Goal: Task Accomplishment & Management: Manage account settings

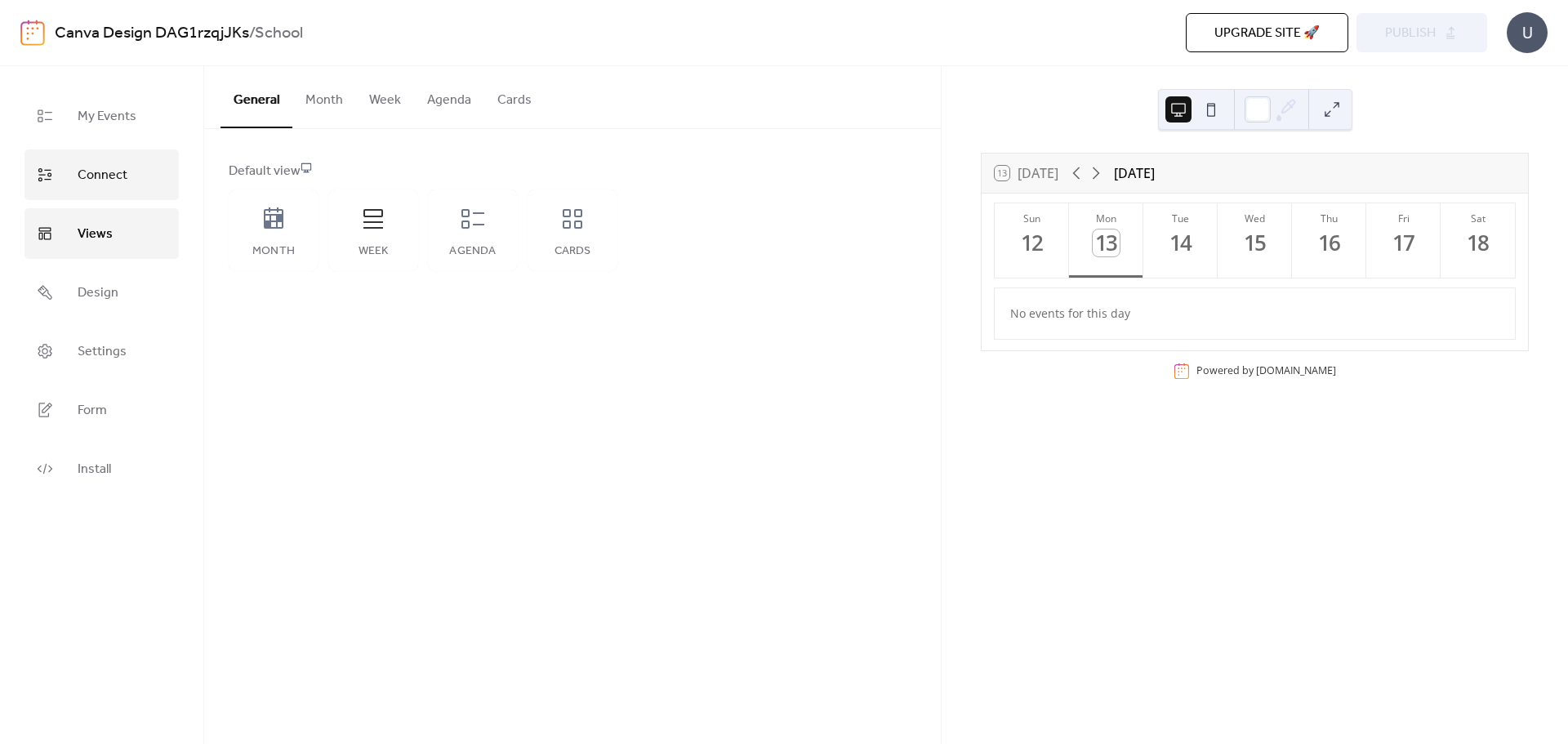
click at [101, 160] on link "Connect" at bounding box center [101, 175] width 155 height 51
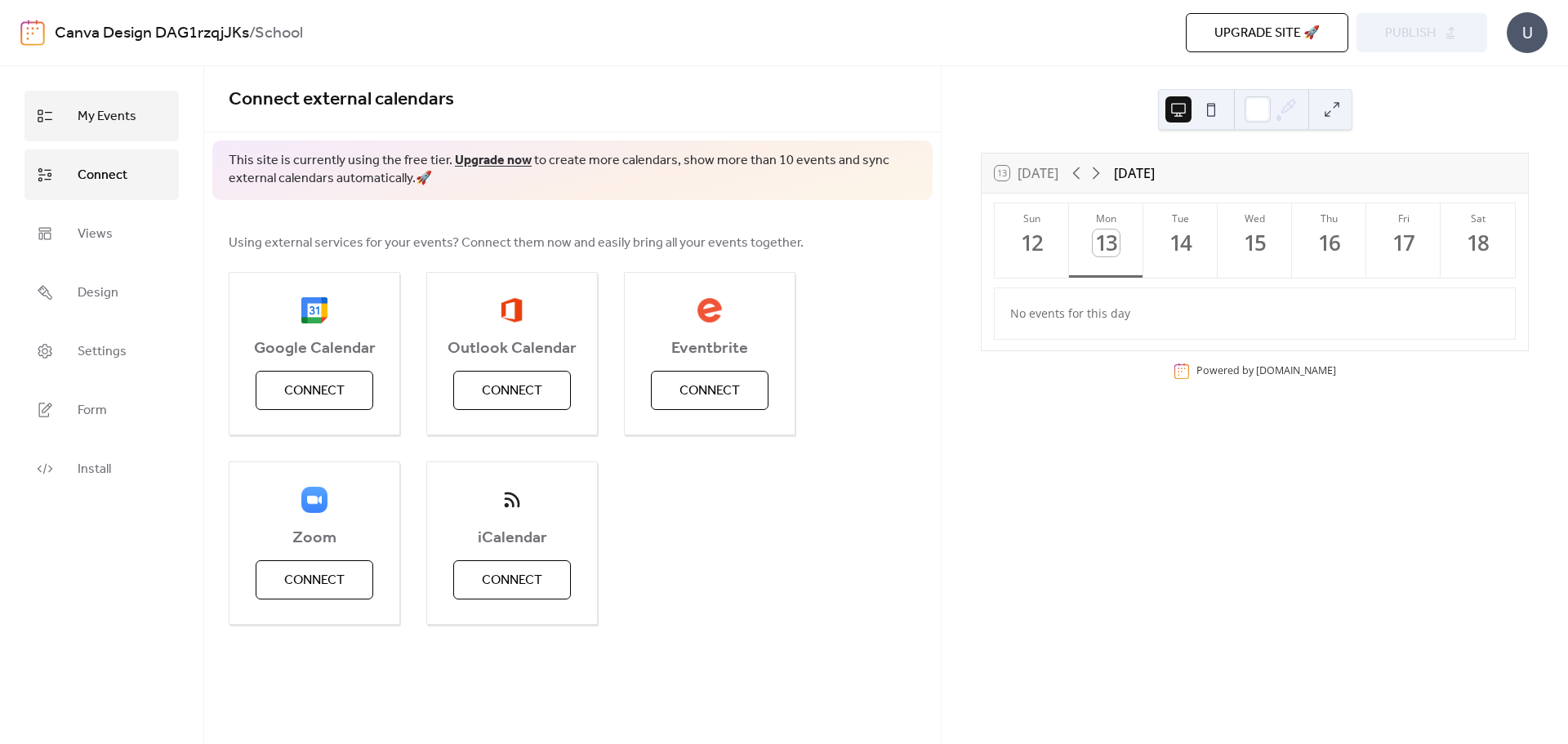
click at [96, 117] on span "My Events" at bounding box center [107, 117] width 59 height 26
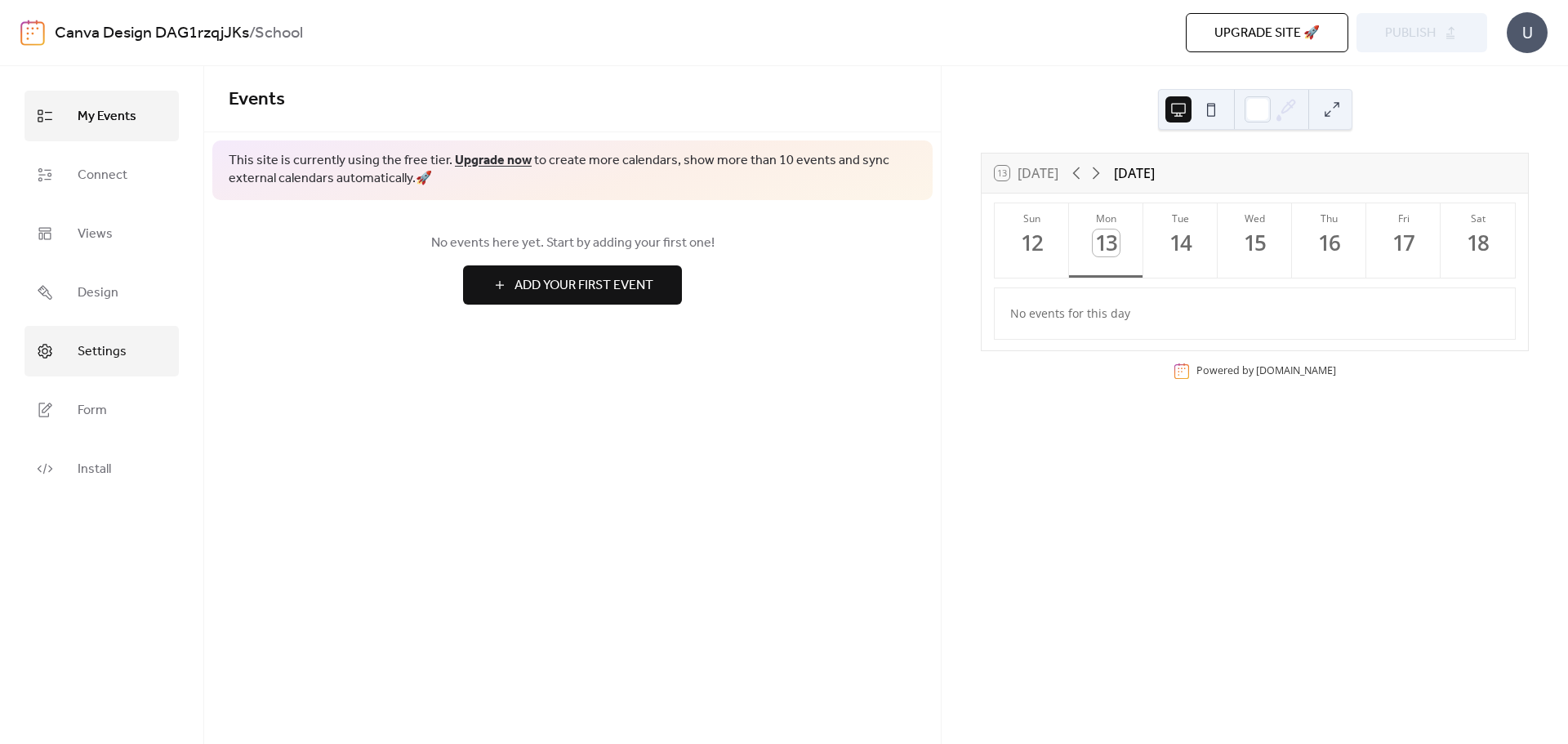
click at [80, 364] on span "Settings" at bounding box center [102, 352] width 49 height 26
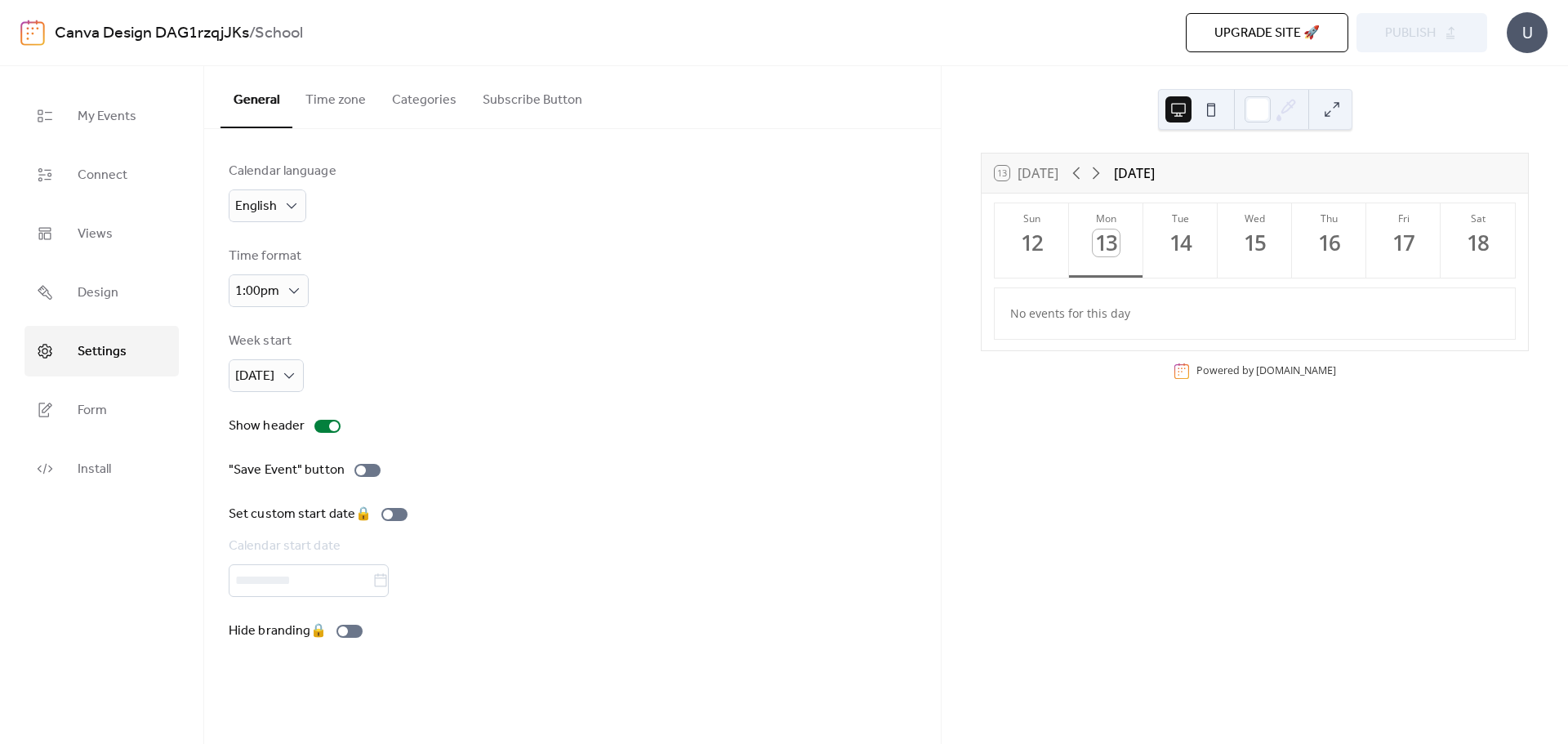
click at [332, 115] on button "Time zone" at bounding box center [335, 96] width 87 height 60
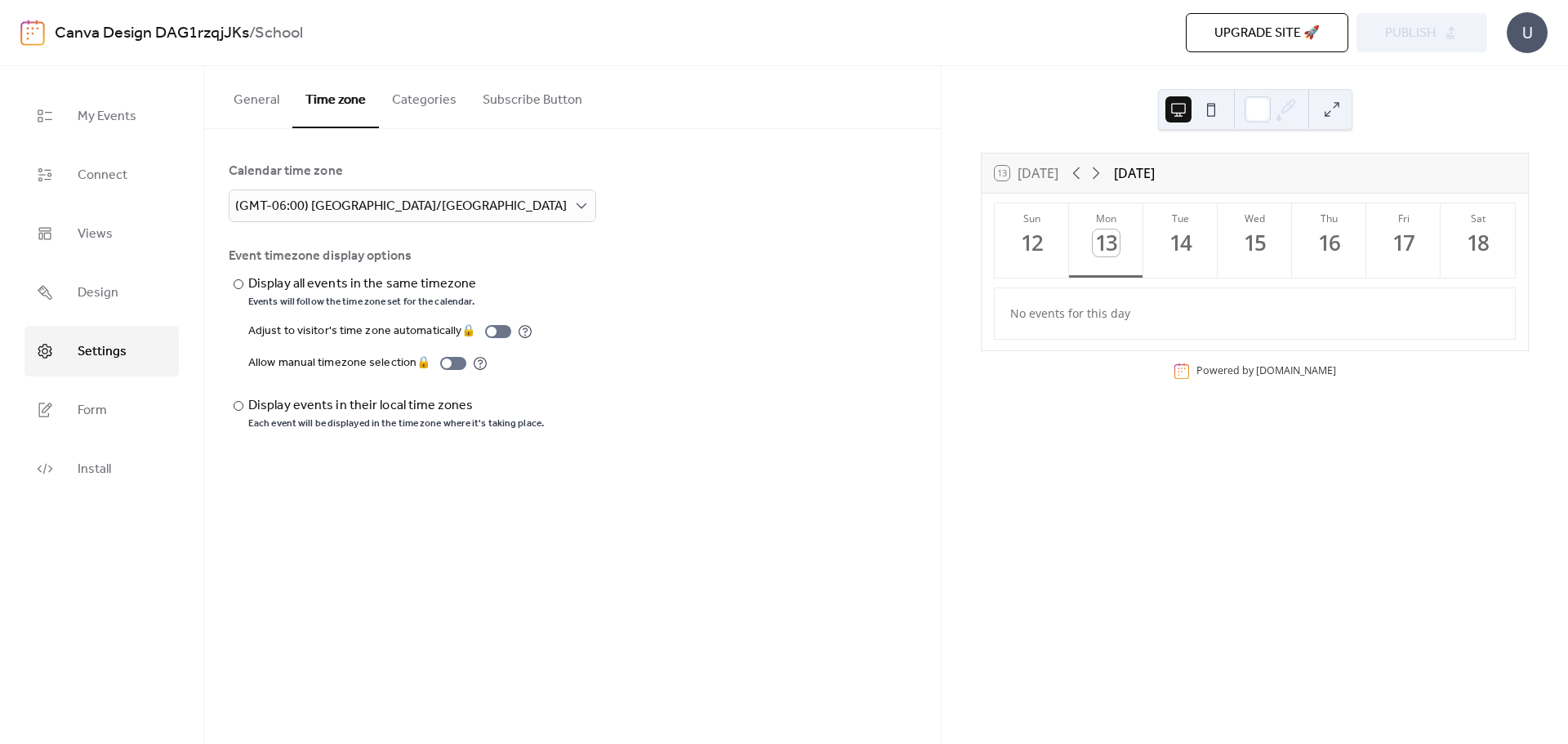
click at [408, 104] on button "Categories" at bounding box center [424, 96] width 91 height 60
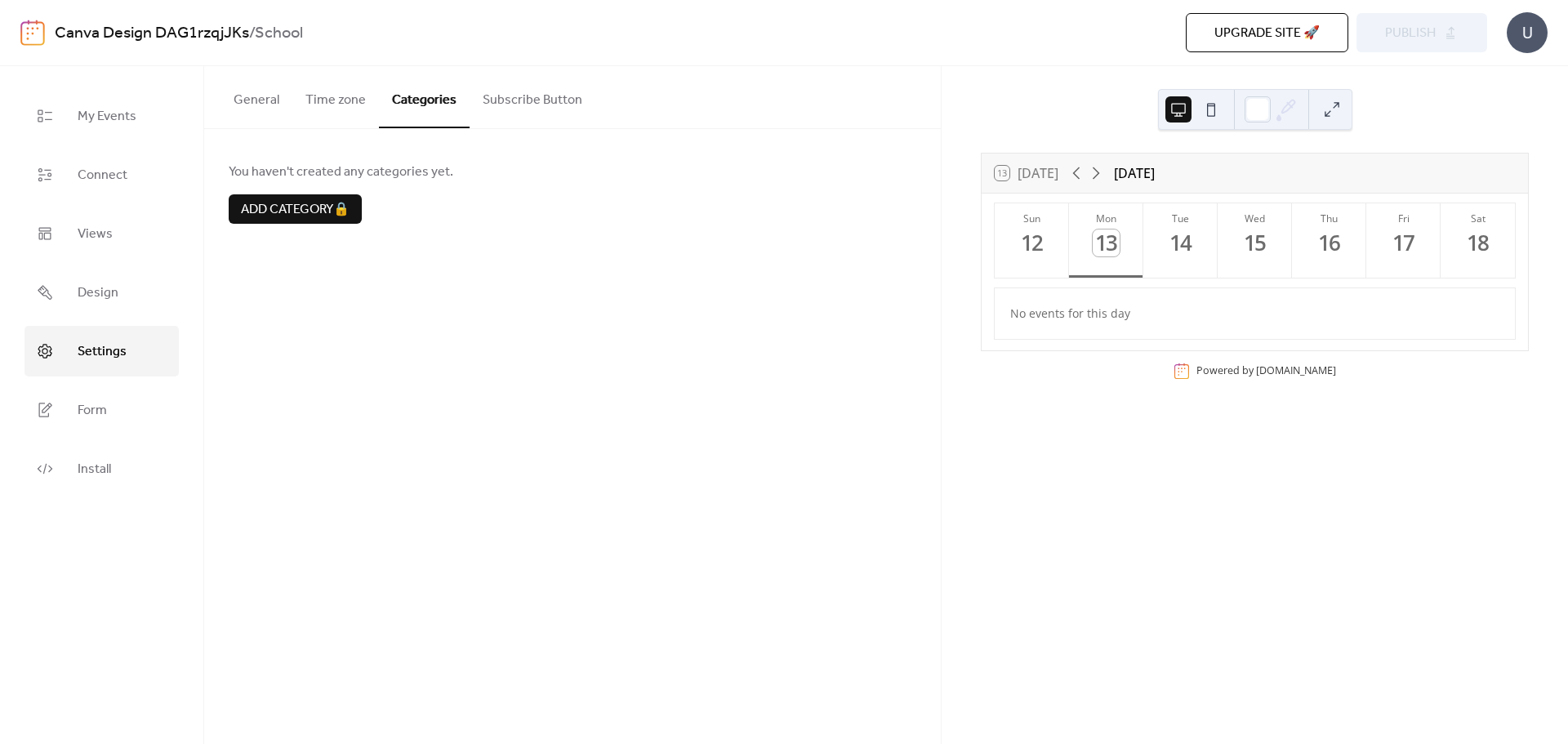
click at [521, 93] on button "Subscribe Button" at bounding box center [533, 96] width 126 height 60
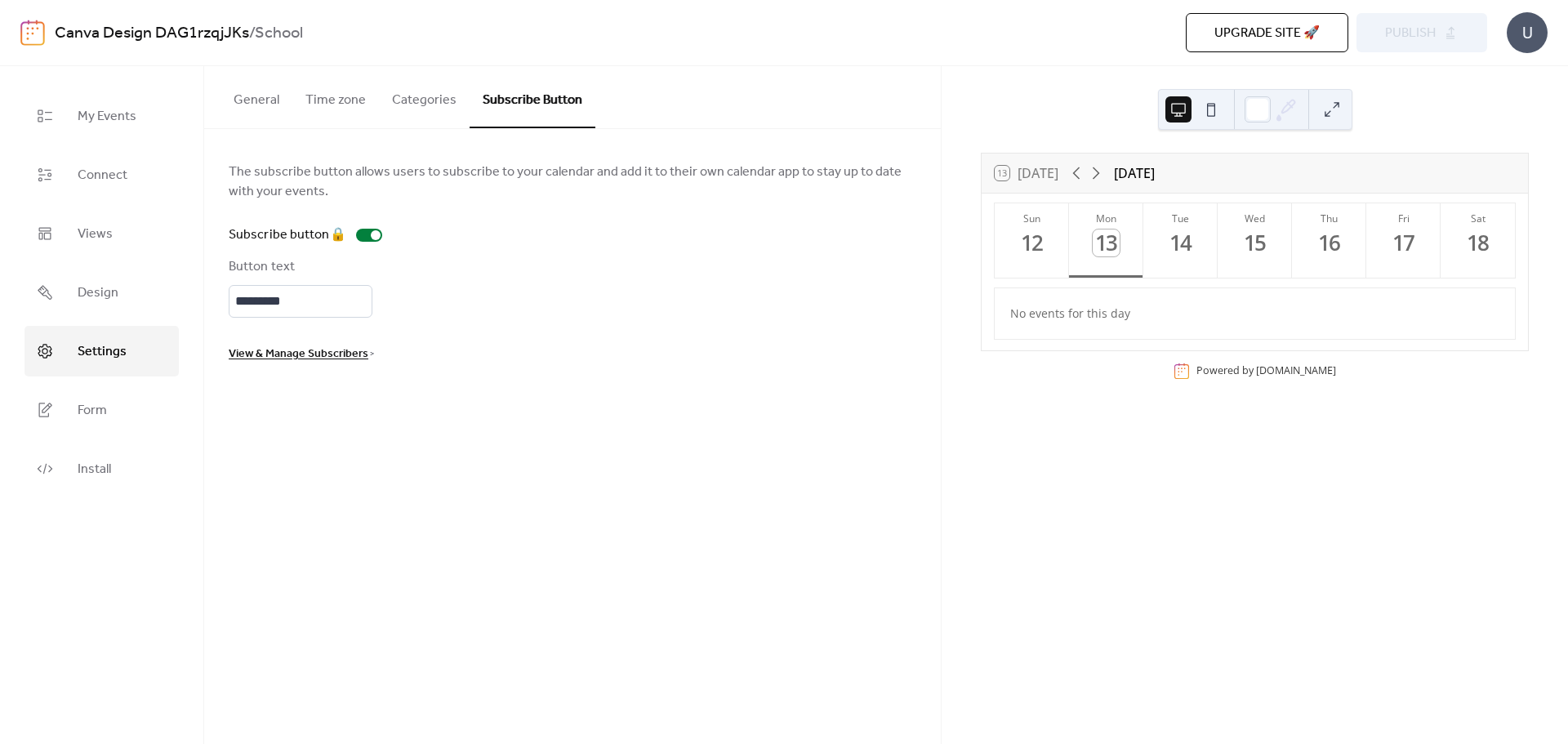
click at [218, 110] on div "General Time zone Categories Subscribe Button" at bounding box center [572, 98] width 736 height 63
click at [250, 105] on button "General" at bounding box center [256, 96] width 72 height 60
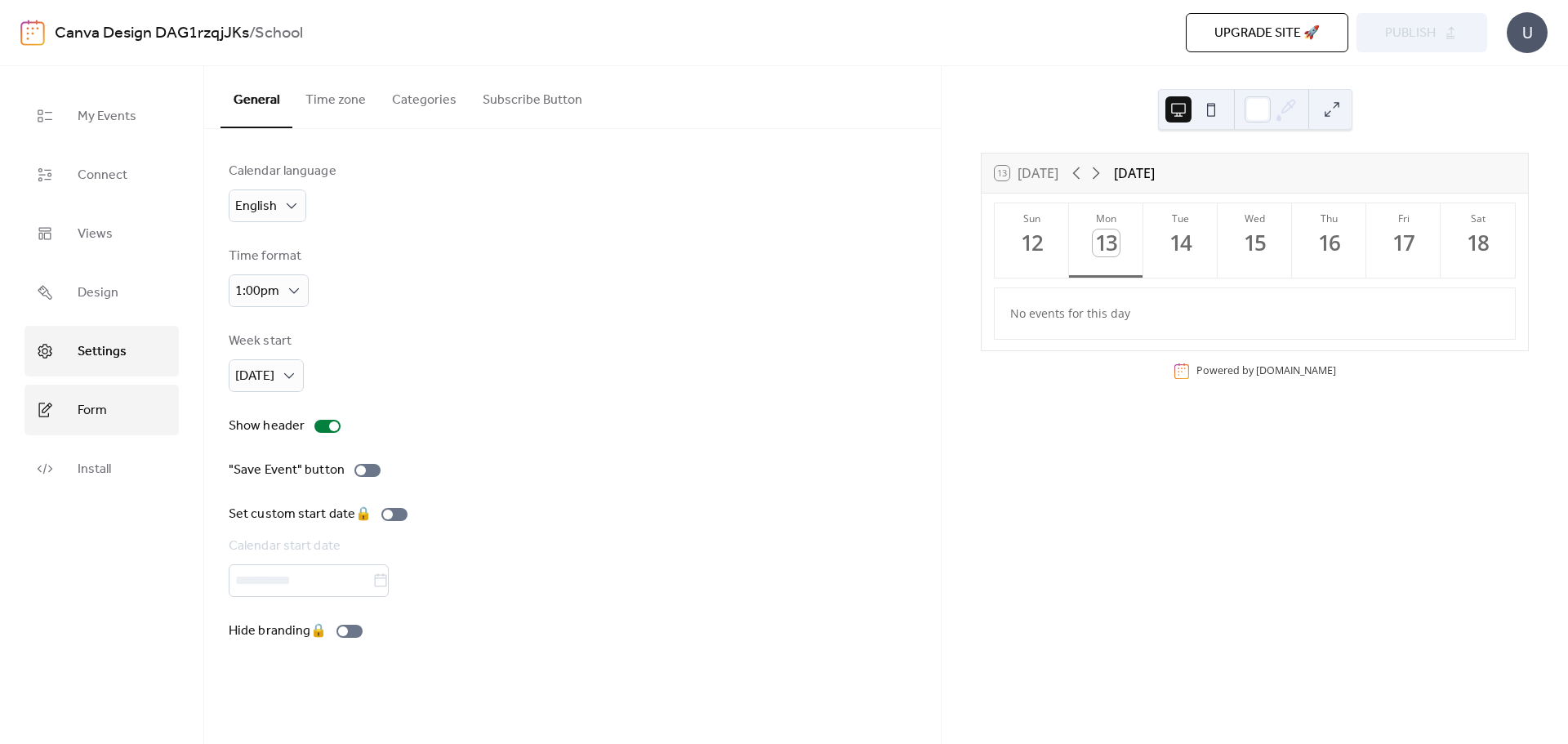
click at [122, 402] on link "Form" at bounding box center [101, 410] width 155 height 51
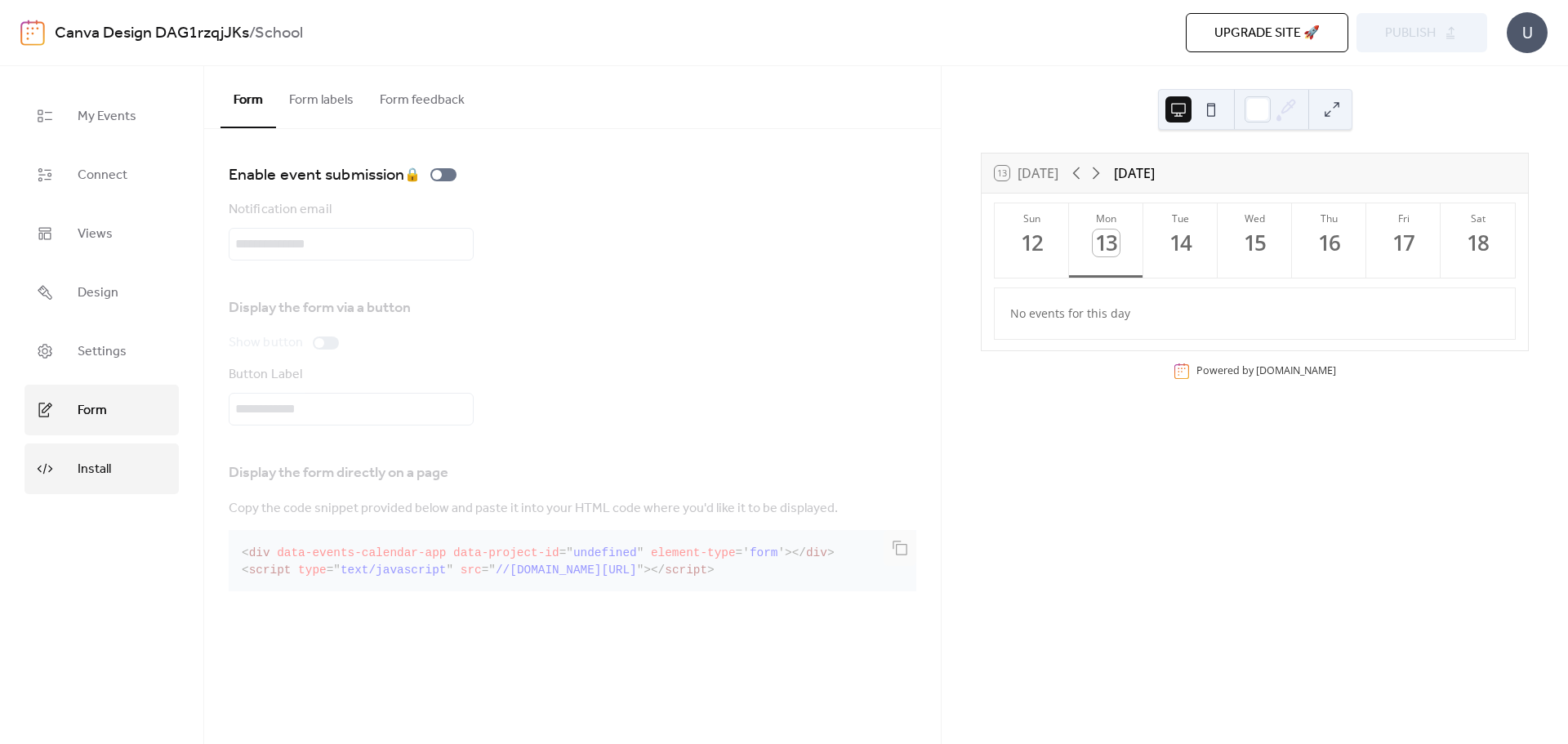
click at [112, 463] on link "Install" at bounding box center [101, 469] width 155 height 51
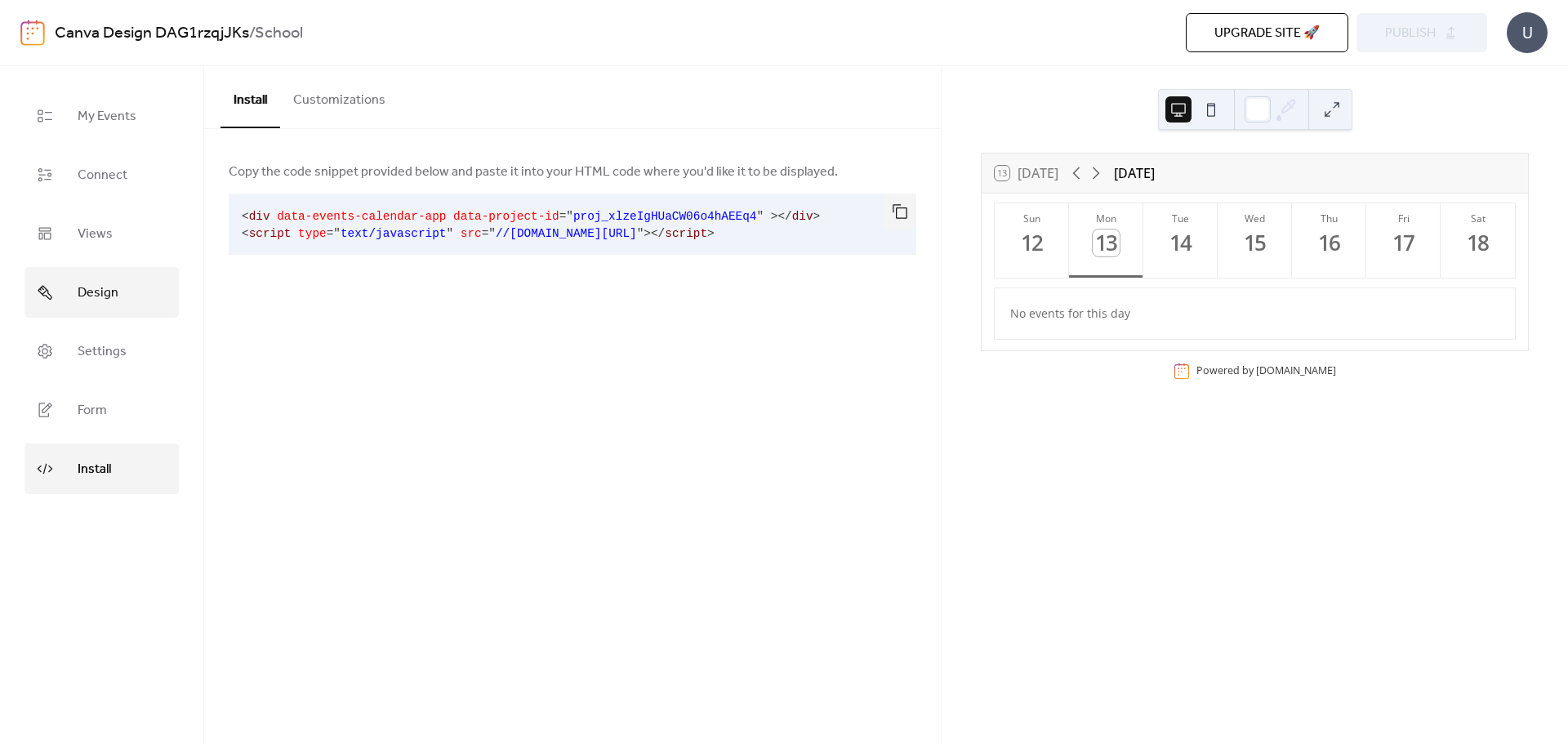
click at [112, 294] on span "Design" at bounding box center [98, 293] width 41 height 26
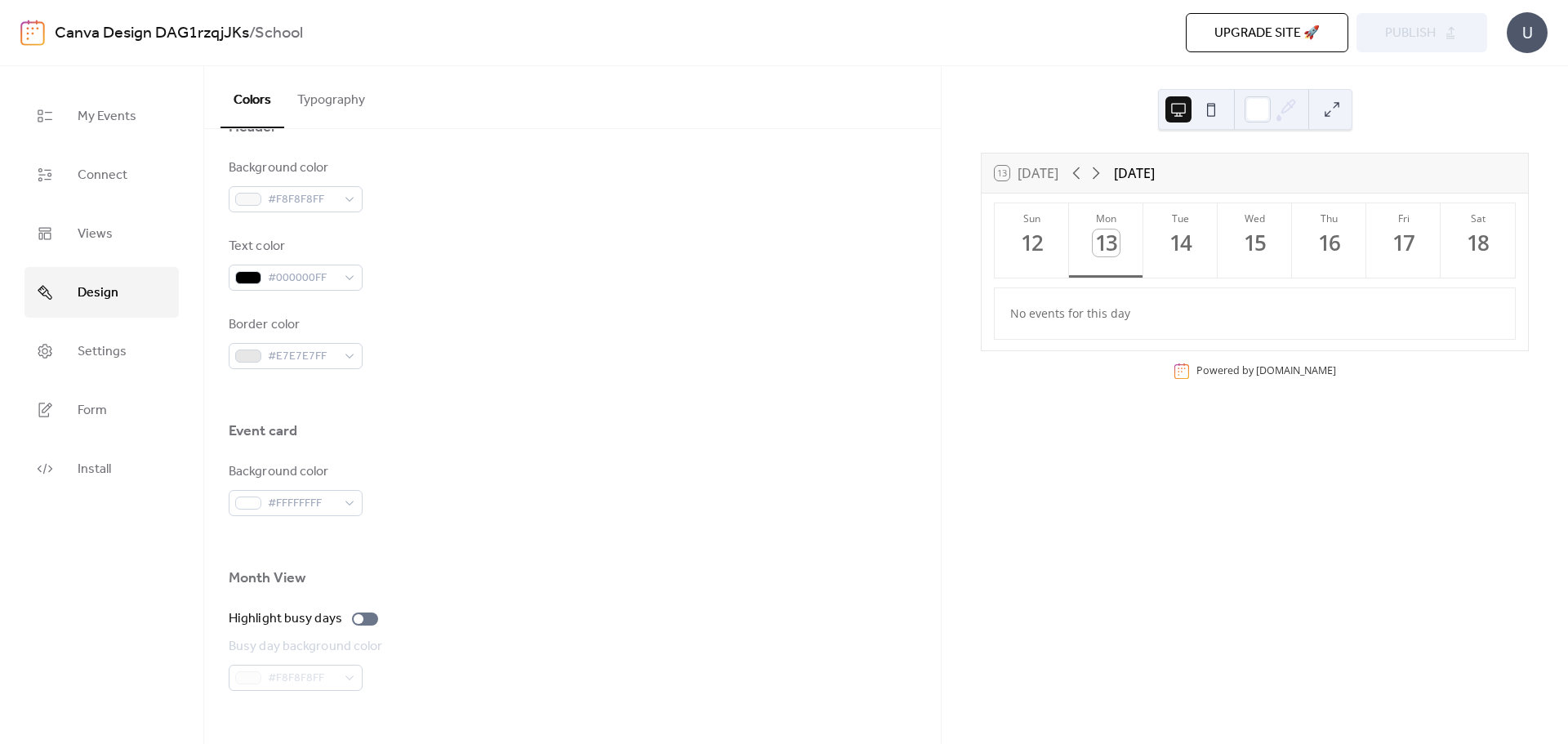
scroll to position [968, 0]
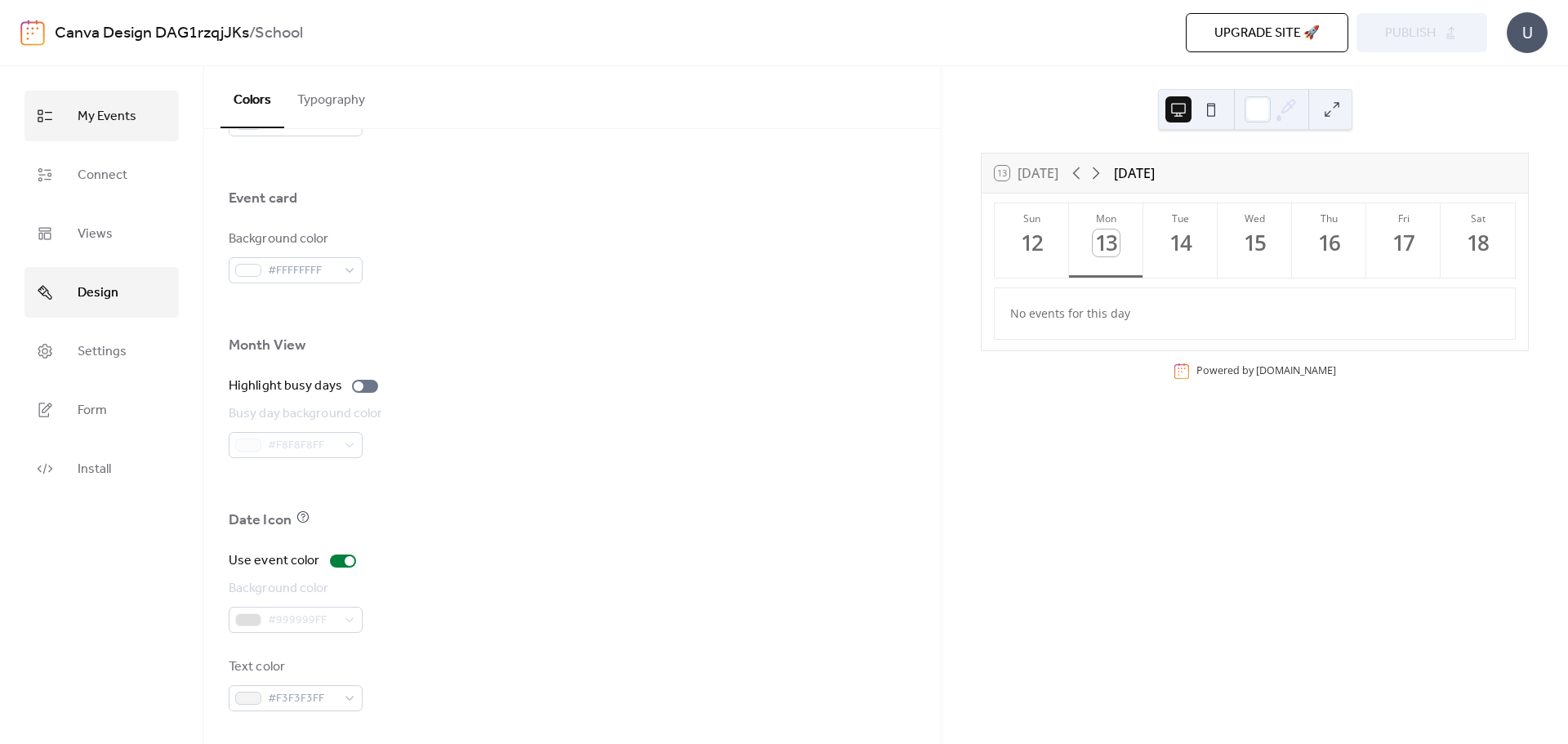
click at [101, 108] on span "My Events" at bounding box center [107, 117] width 59 height 26
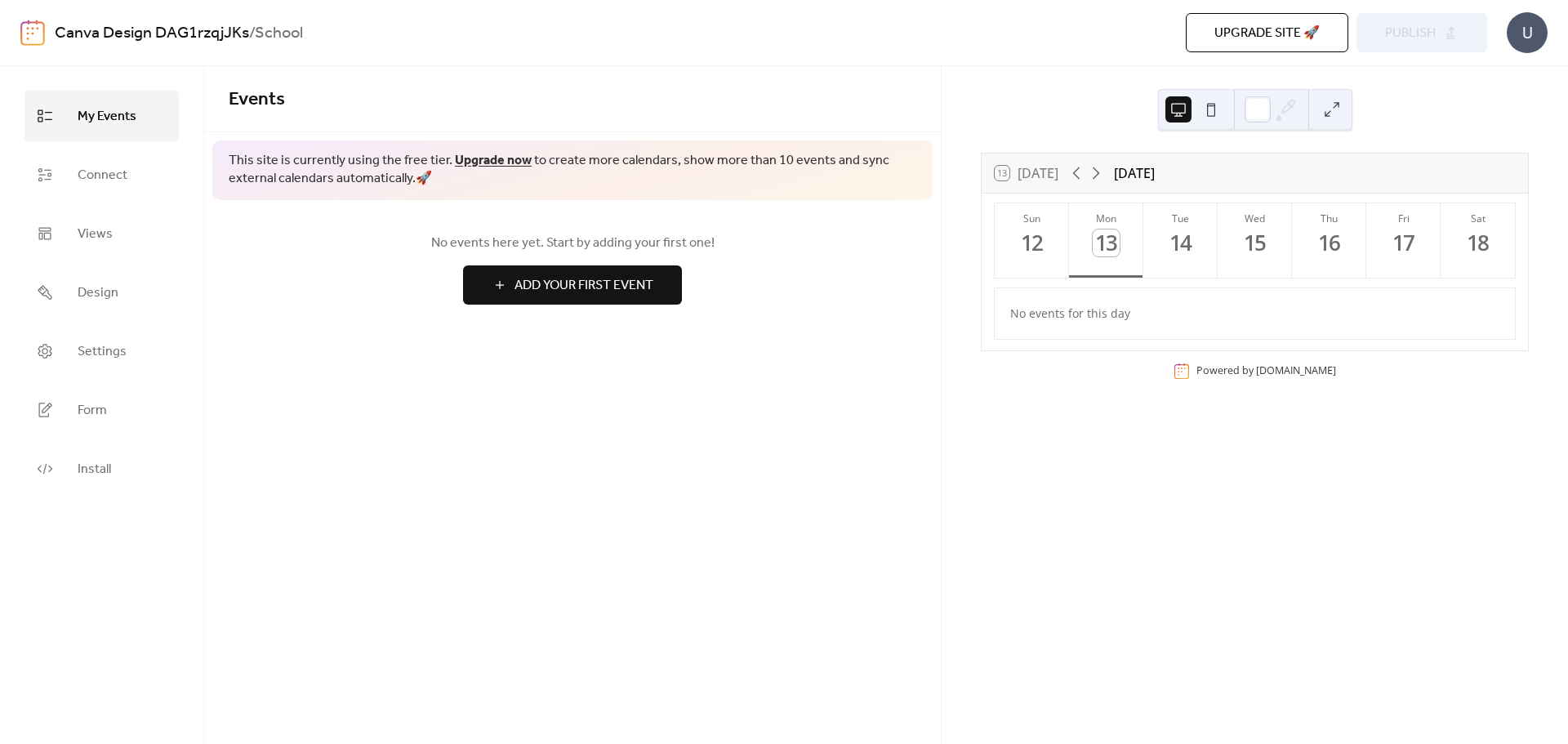
click at [503, 295] on button "Add Your First Event" at bounding box center [573, 285] width 219 height 39
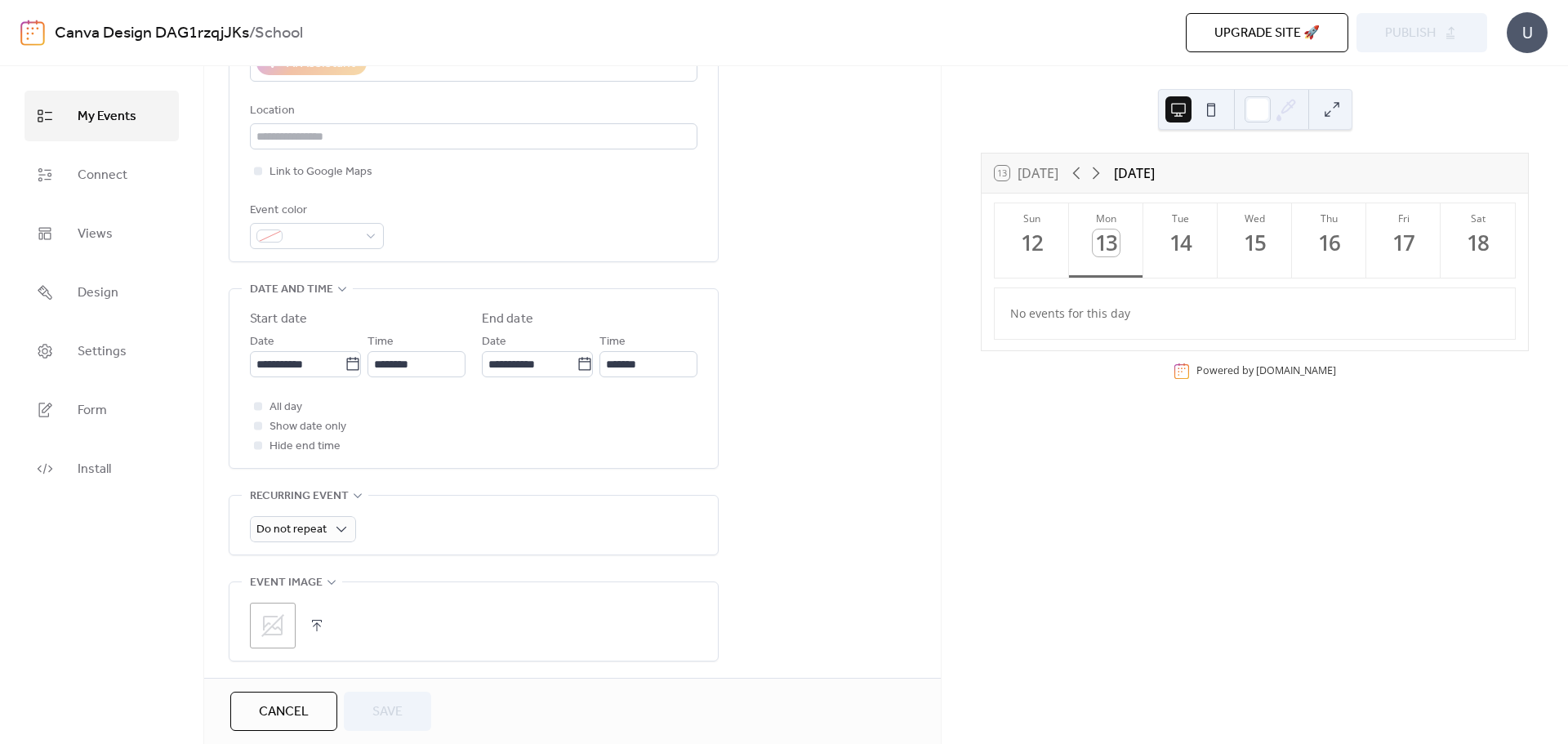
scroll to position [408, 0]
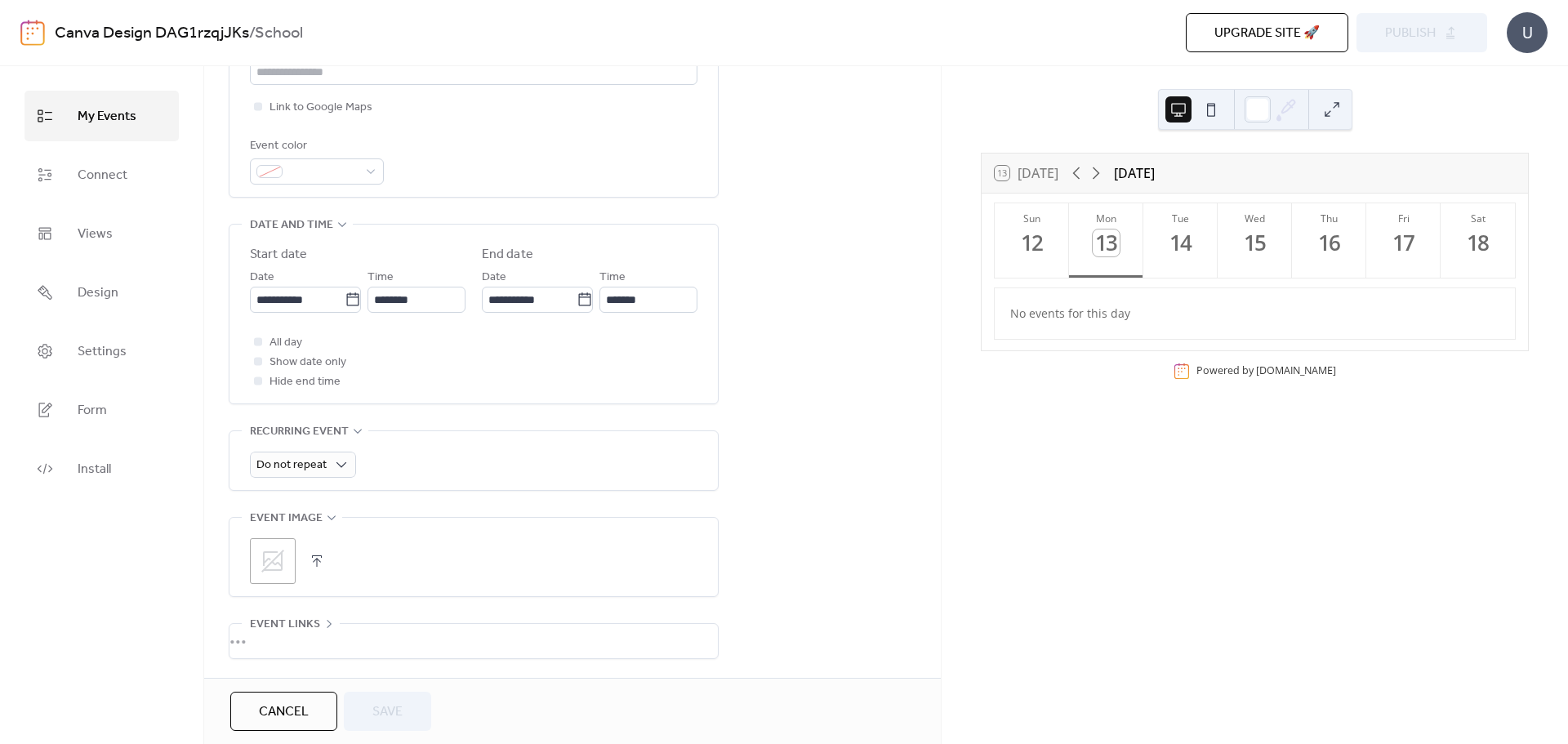
click at [281, 713] on span "Cancel" at bounding box center [283, 712] width 50 height 19
